Goal: Complete application form

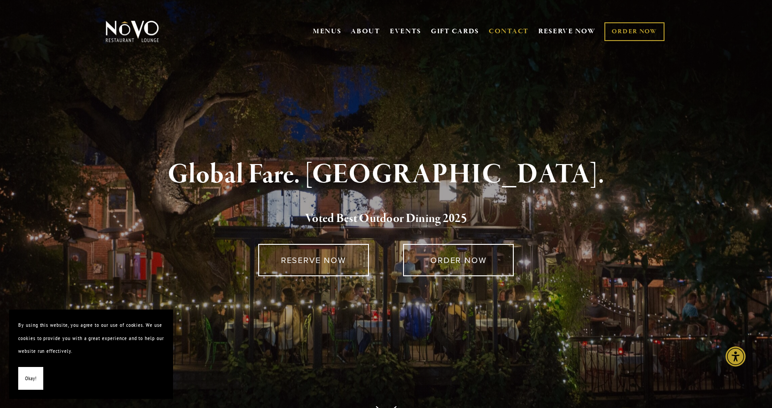
click at [507, 28] on link "CONTACT" at bounding box center [509, 31] width 40 height 17
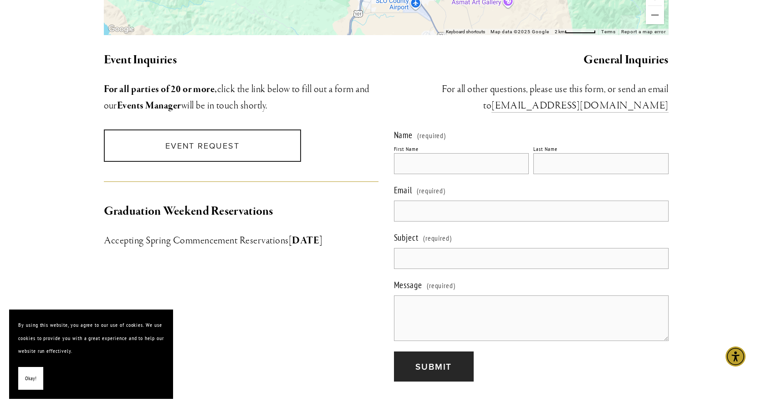
scroll to position [834, 0]
click at [412, 247] on input "Subject (required)" at bounding box center [531, 257] width 275 height 21
click at [33, 378] on span "Okay!" at bounding box center [30, 378] width 11 height 13
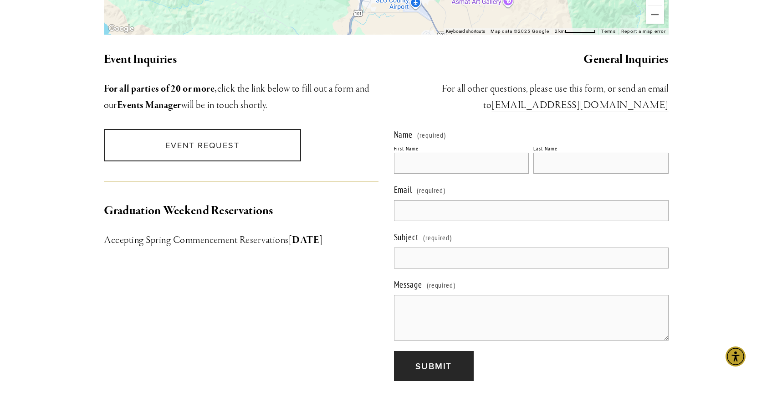
click at [412, 153] on input "First Name" at bounding box center [461, 163] width 135 height 21
type input "[PERSON_NAME]"
click at [562, 156] on input "Last Name" at bounding box center [601, 163] width 135 height 21
type input "[PERSON_NAME]"
click at [428, 201] on input "Email (required)" at bounding box center [531, 210] width 275 height 21
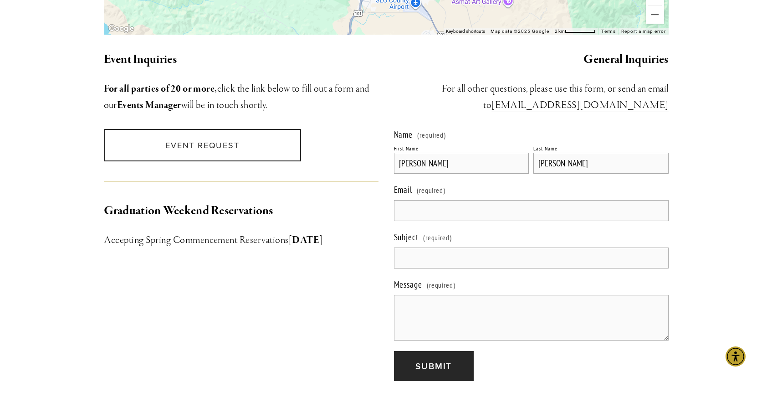
type input "[EMAIL_ADDRESS][DOMAIN_NAME]"
click at [432, 247] on input "Subject (required)" at bounding box center [531, 257] width 275 height 21
type input "Job Inquiry"
click at [415, 299] on textarea "Message (required)" at bounding box center [531, 318] width 275 height 46
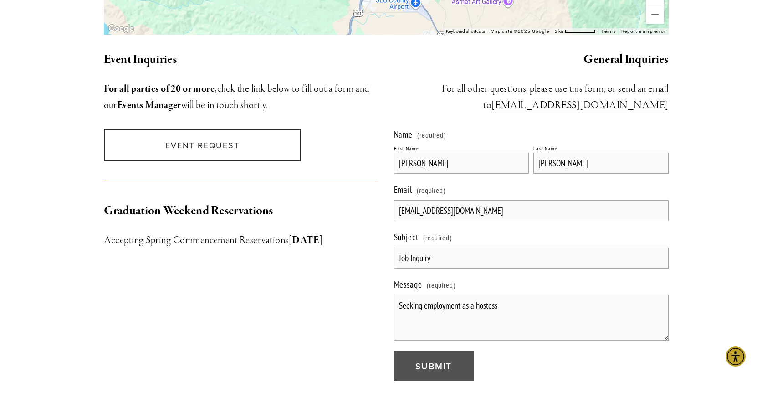
type textarea "Seeking employment as a hostess"
click at [415, 355] on button "Submit Submit" at bounding box center [434, 366] width 80 height 31
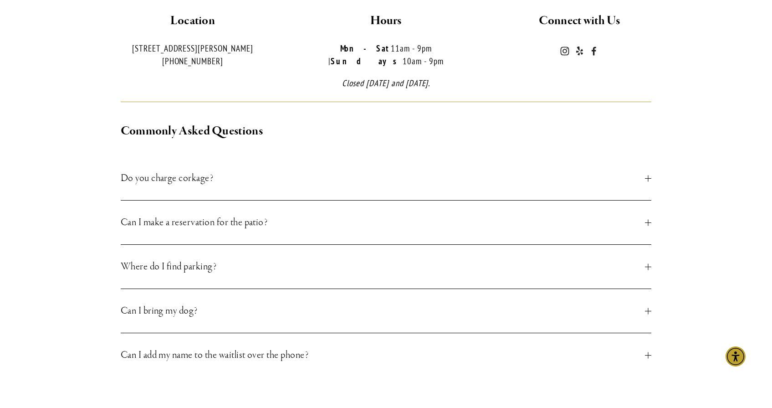
scroll to position [0, 0]
